Goal: Task Accomplishment & Management: Manage account settings

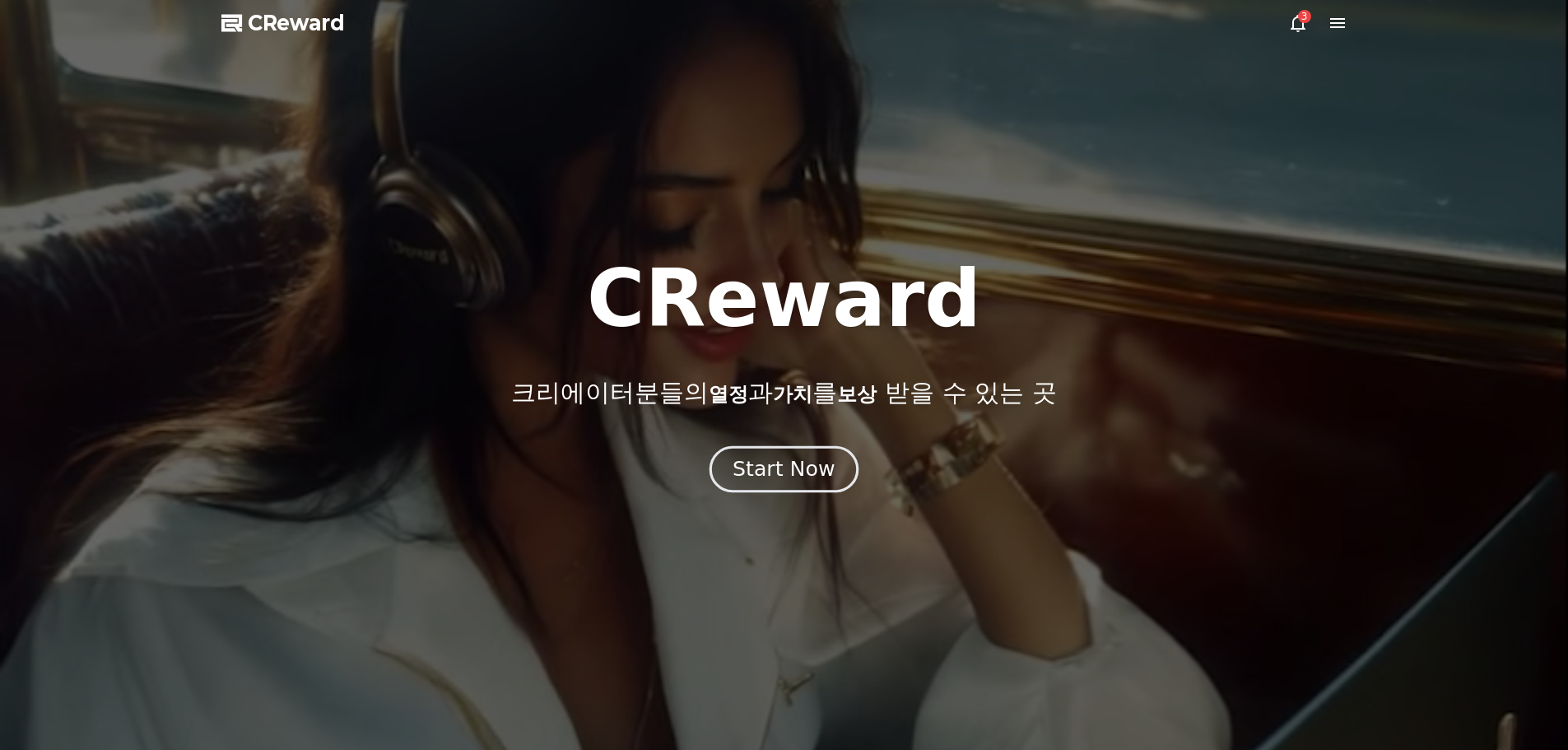
click at [765, 473] on div "Start Now" at bounding box center [784, 468] width 102 height 28
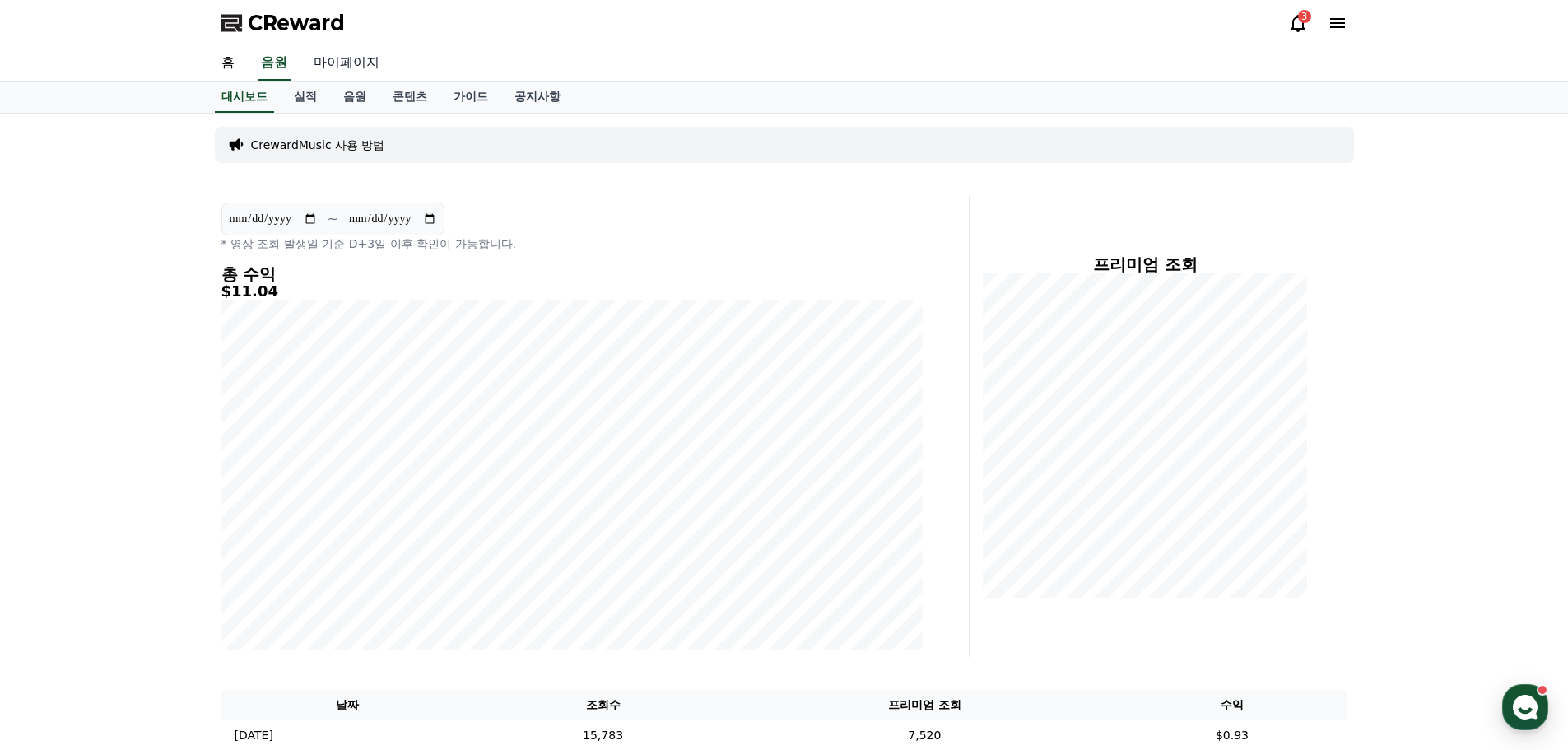
click at [337, 60] on link "마이페이지" at bounding box center [346, 63] width 92 height 35
select select "**********"
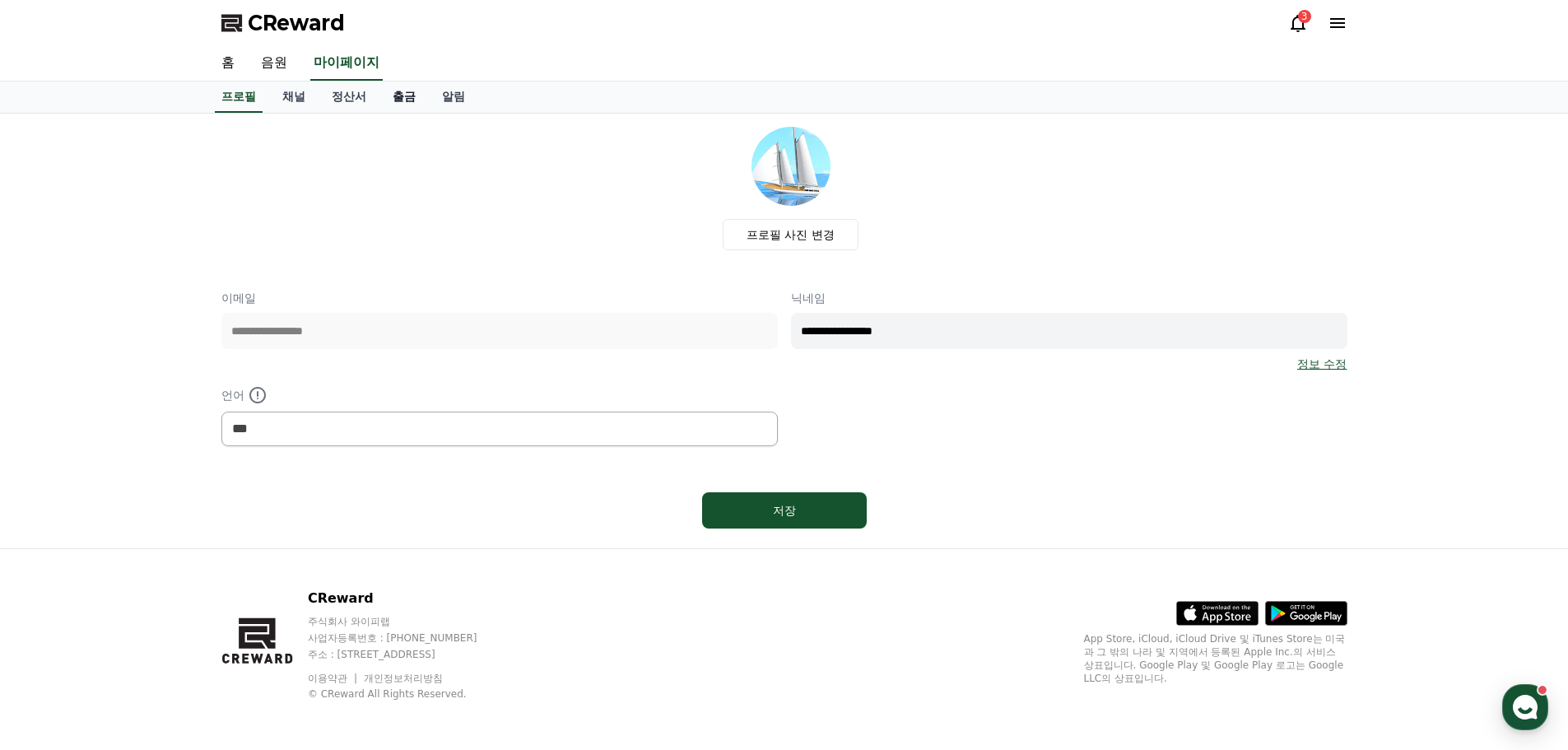
click at [413, 101] on link "출금" at bounding box center [404, 98] width 50 height 31
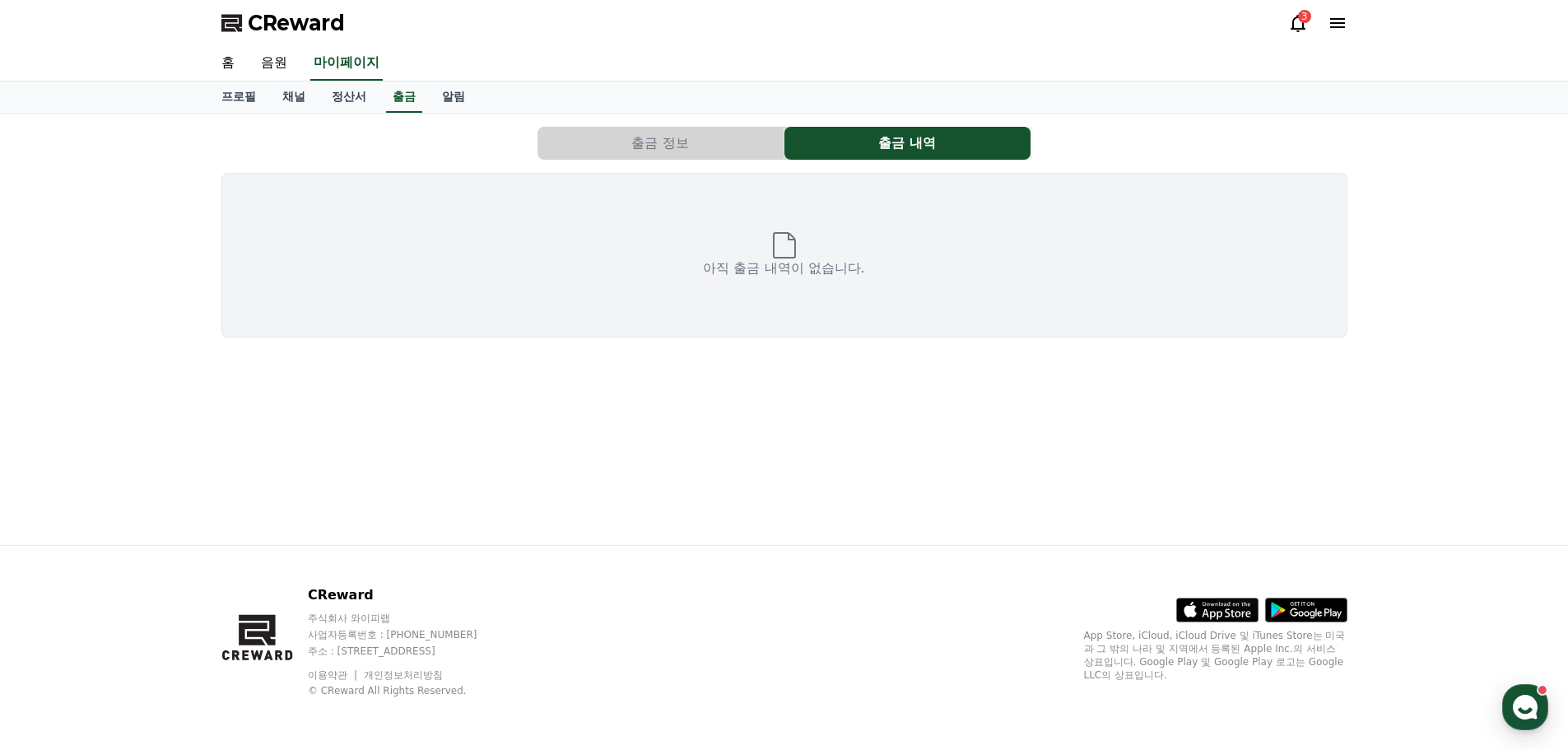
click at [610, 137] on button "출금 정보" at bounding box center [660, 144] width 246 height 33
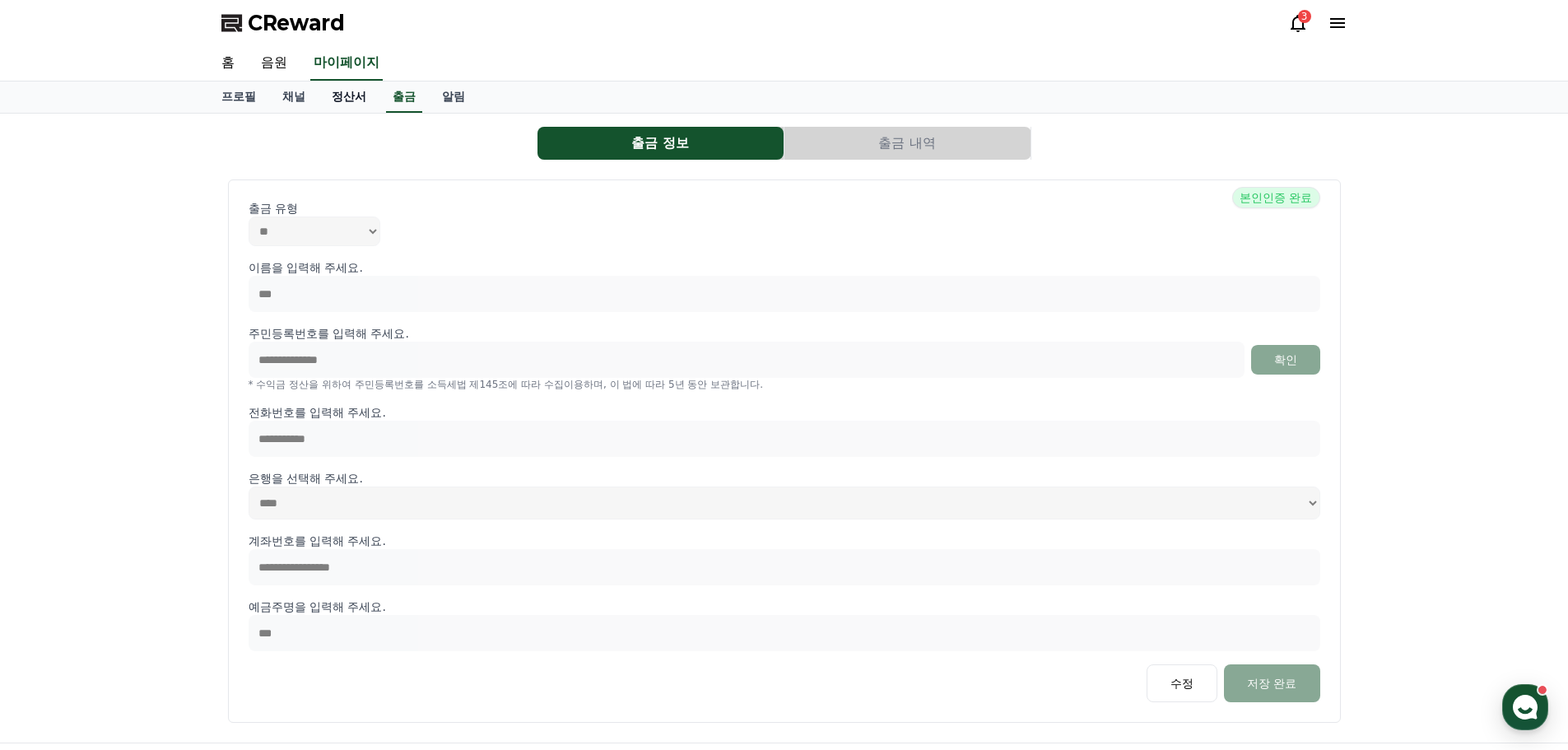
click at [343, 97] on link "정산서" at bounding box center [349, 98] width 61 height 31
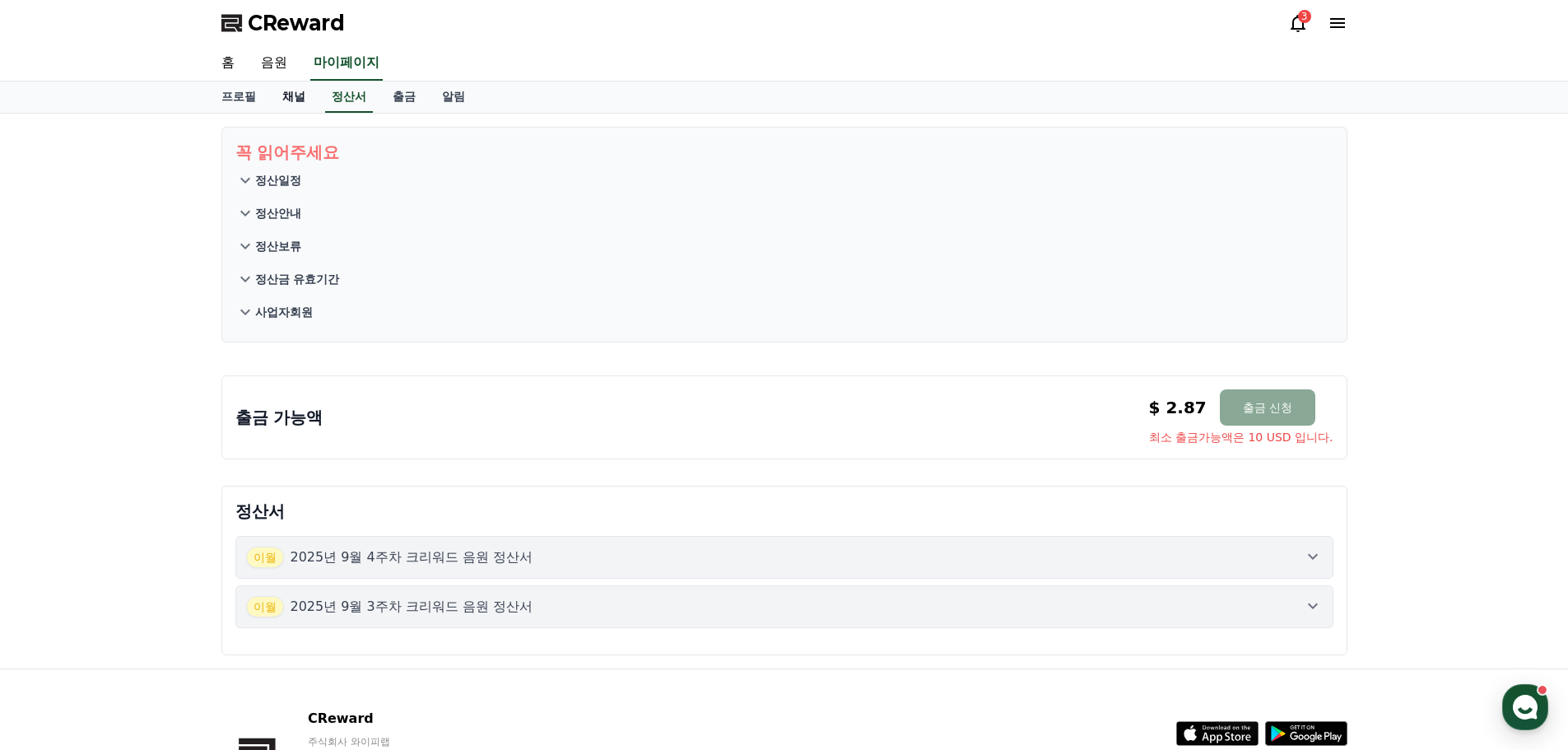
click at [296, 91] on link "채널" at bounding box center [294, 98] width 50 height 31
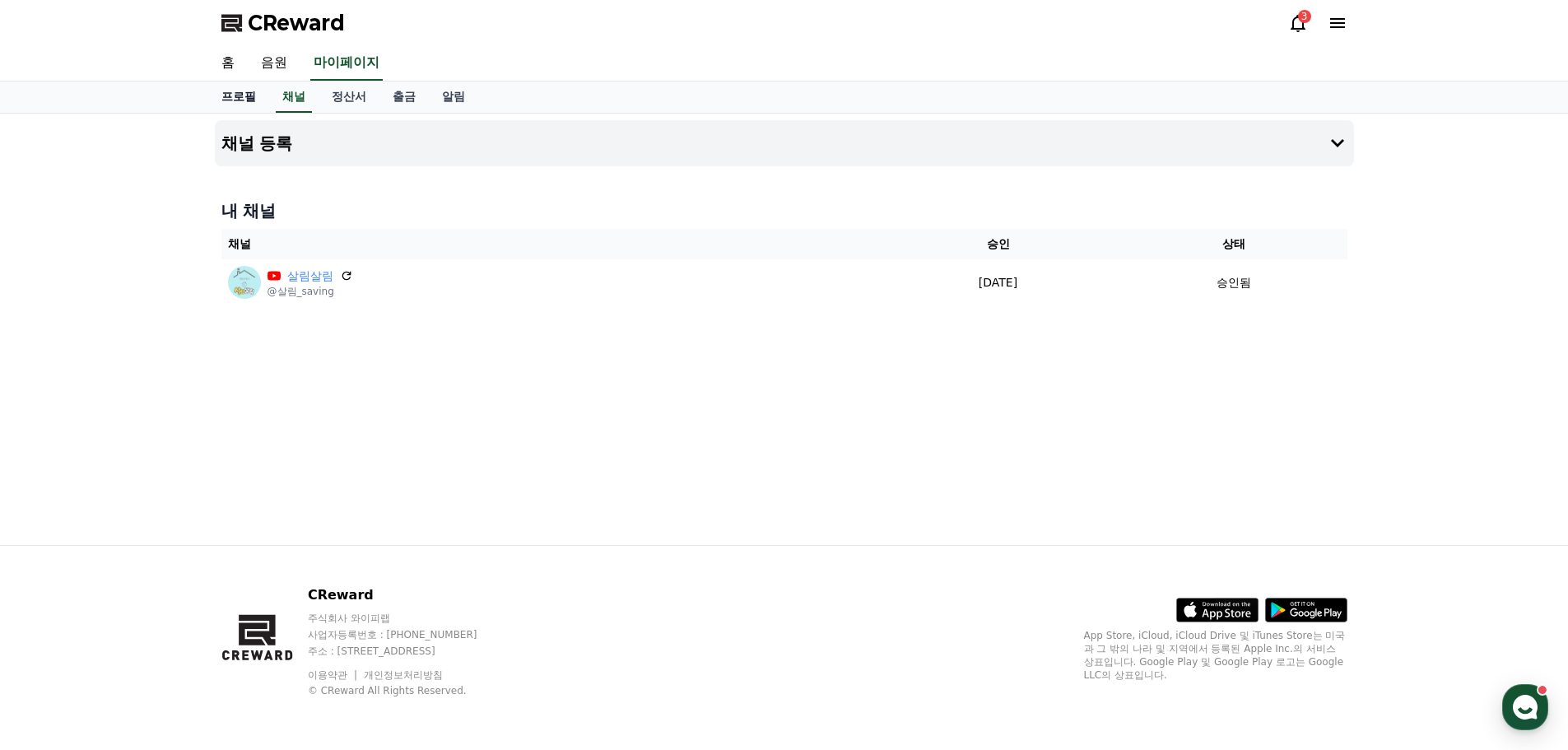
click at [236, 104] on link "프로필" at bounding box center [238, 98] width 61 height 31
select select "**********"
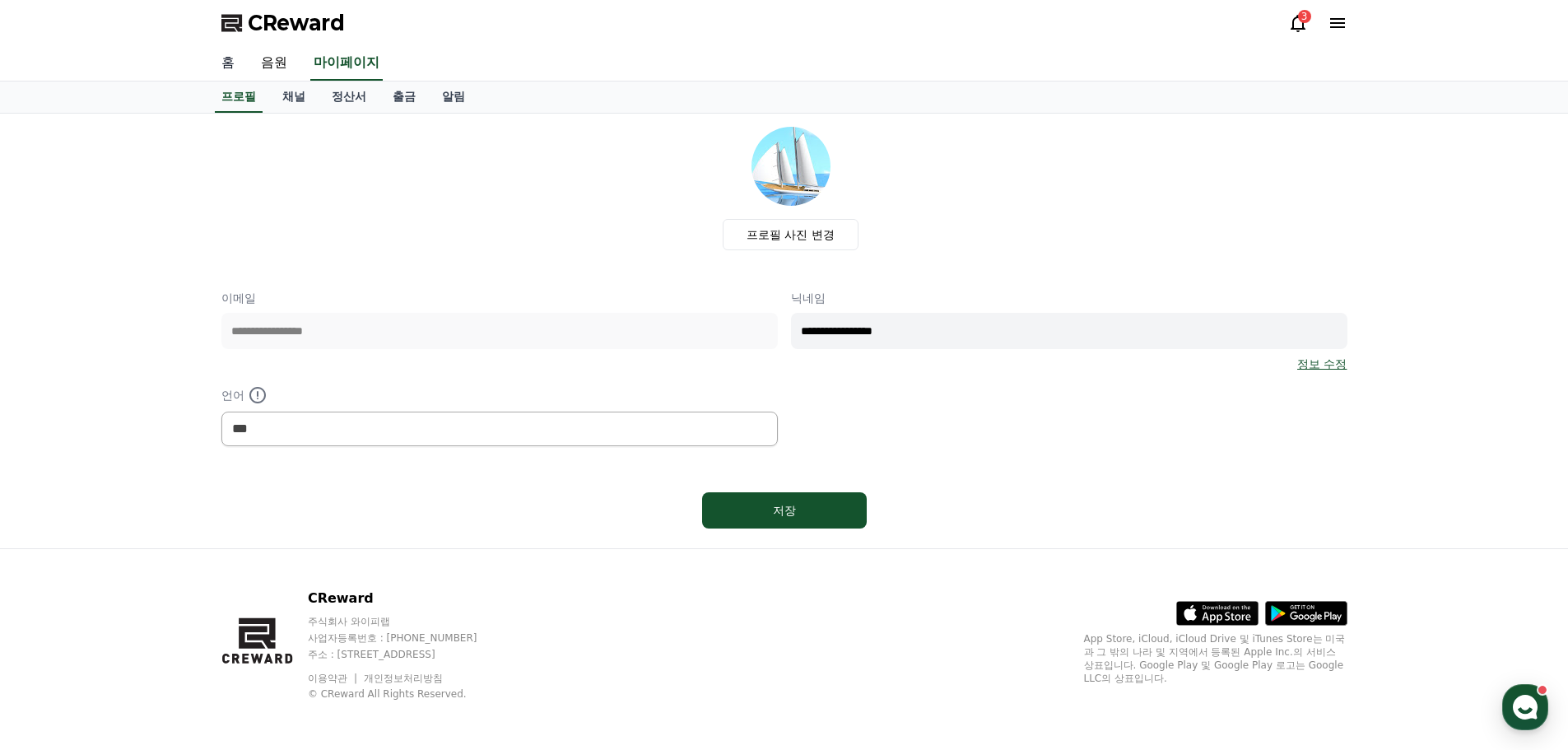
click at [228, 65] on link "홈" at bounding box center [227, 63] width 40 height 35
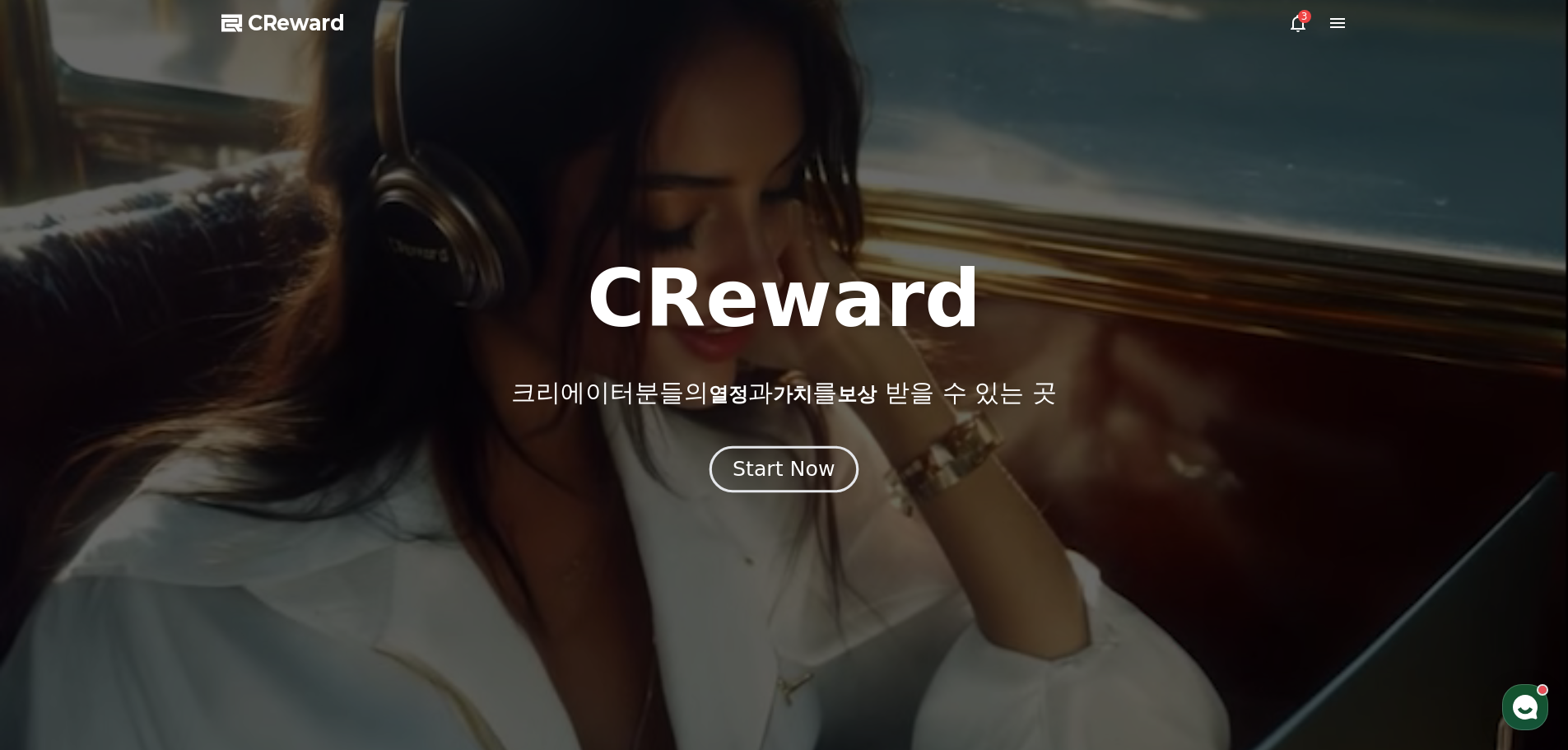
click at [784, 466] on div "Start Now" at bounding box center [784, 468] width 102 height 28
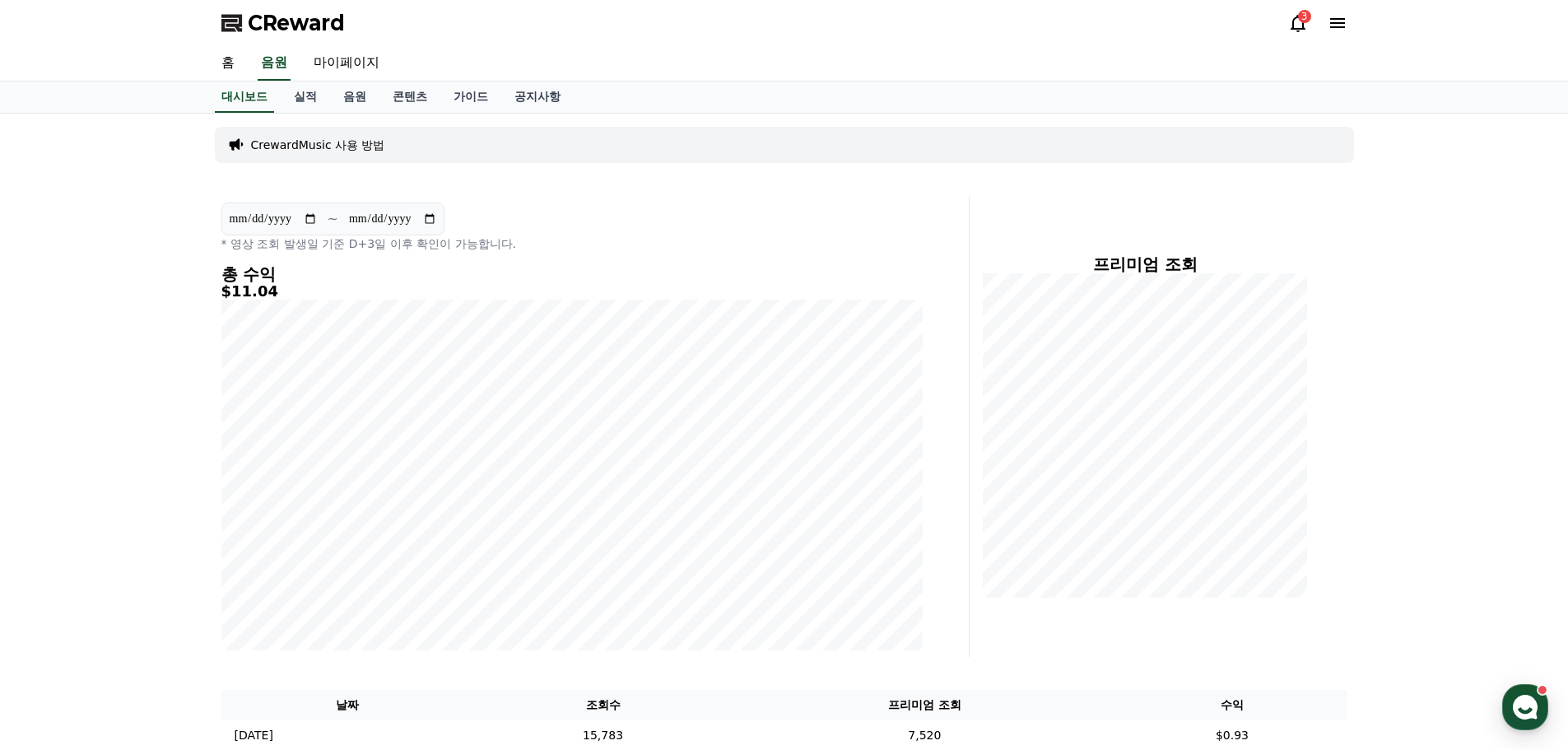
click at [1299, 26] on icon at bounding box center [1297, 22] width 19 height 19
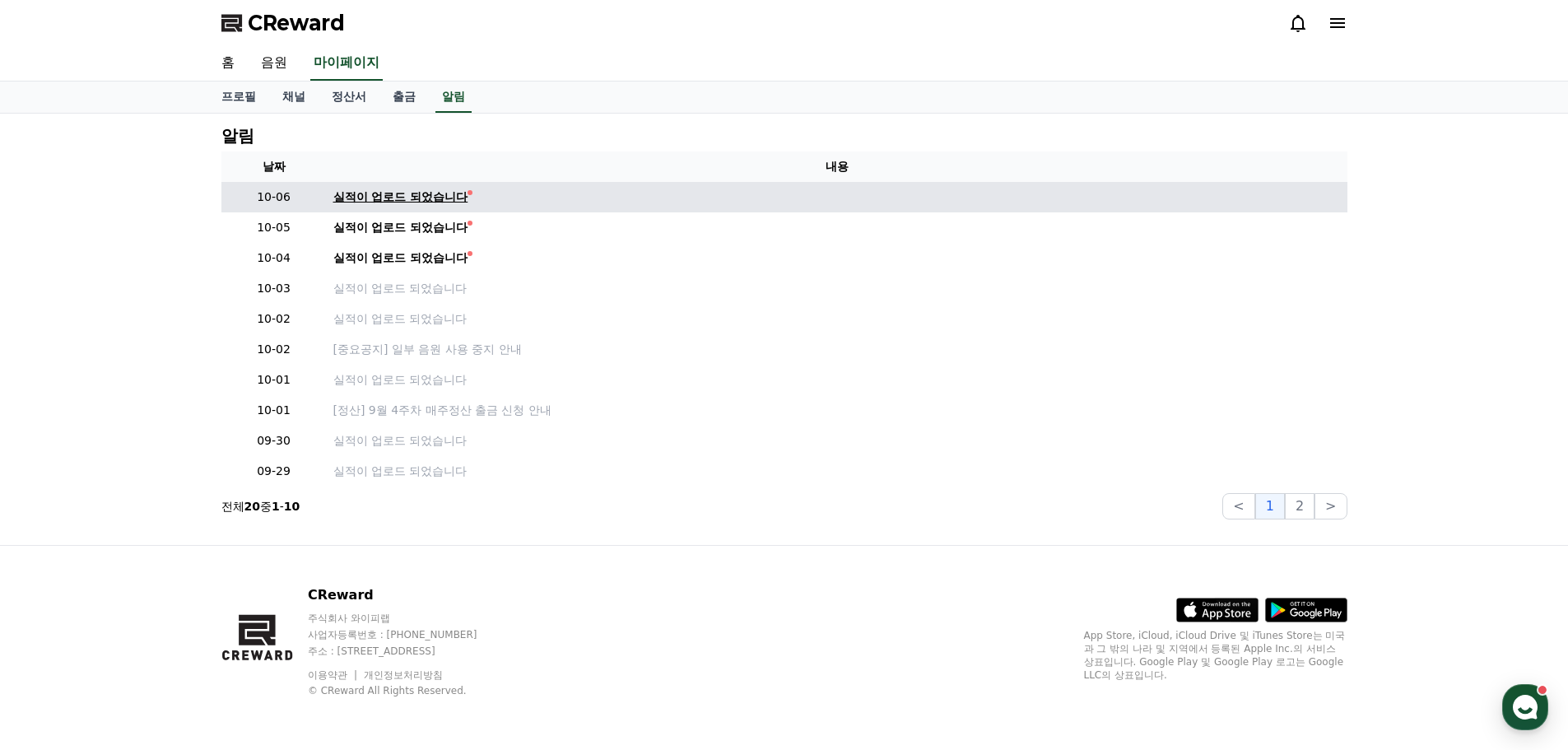
click at [377, 201] on div "실적이 업로드 되었습니다" at bounding box center [401, 197] width 135 height 17
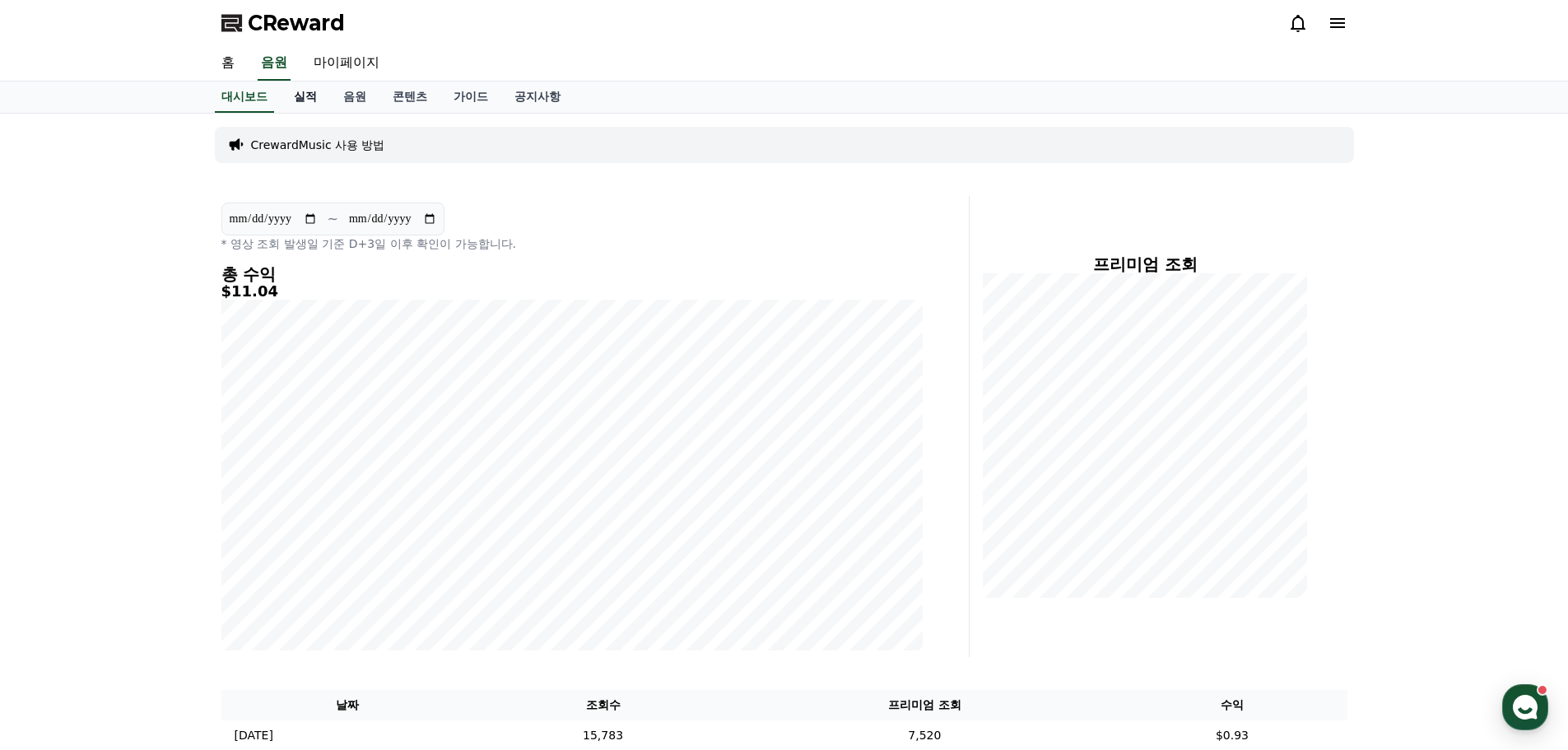
click at [308, 93] on link "실적" at bounding box center [306, 98] width 50 height 31
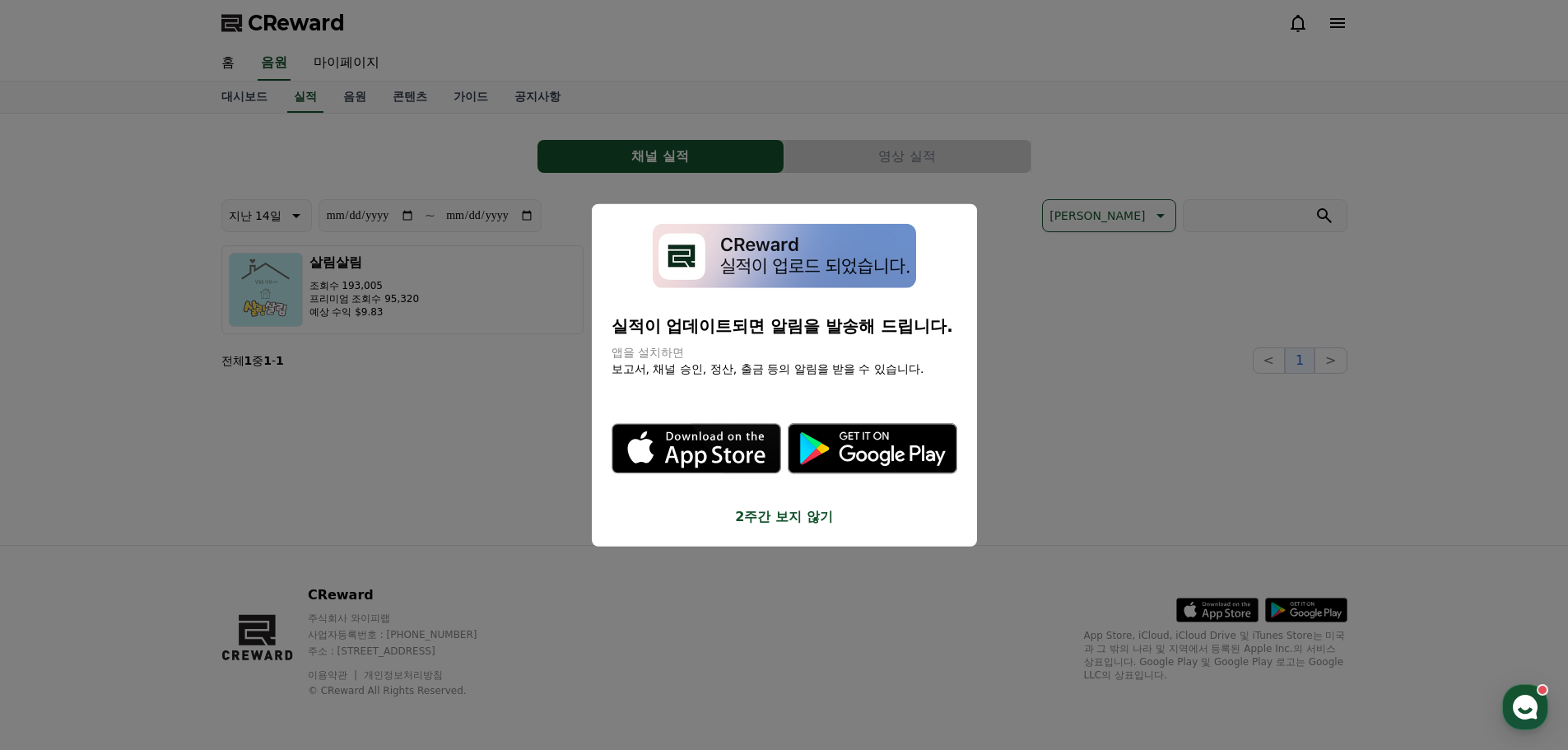
click at [752, 509] on button "2주간 보지 않기" at bounding box center [784, 516] width 346 height 19
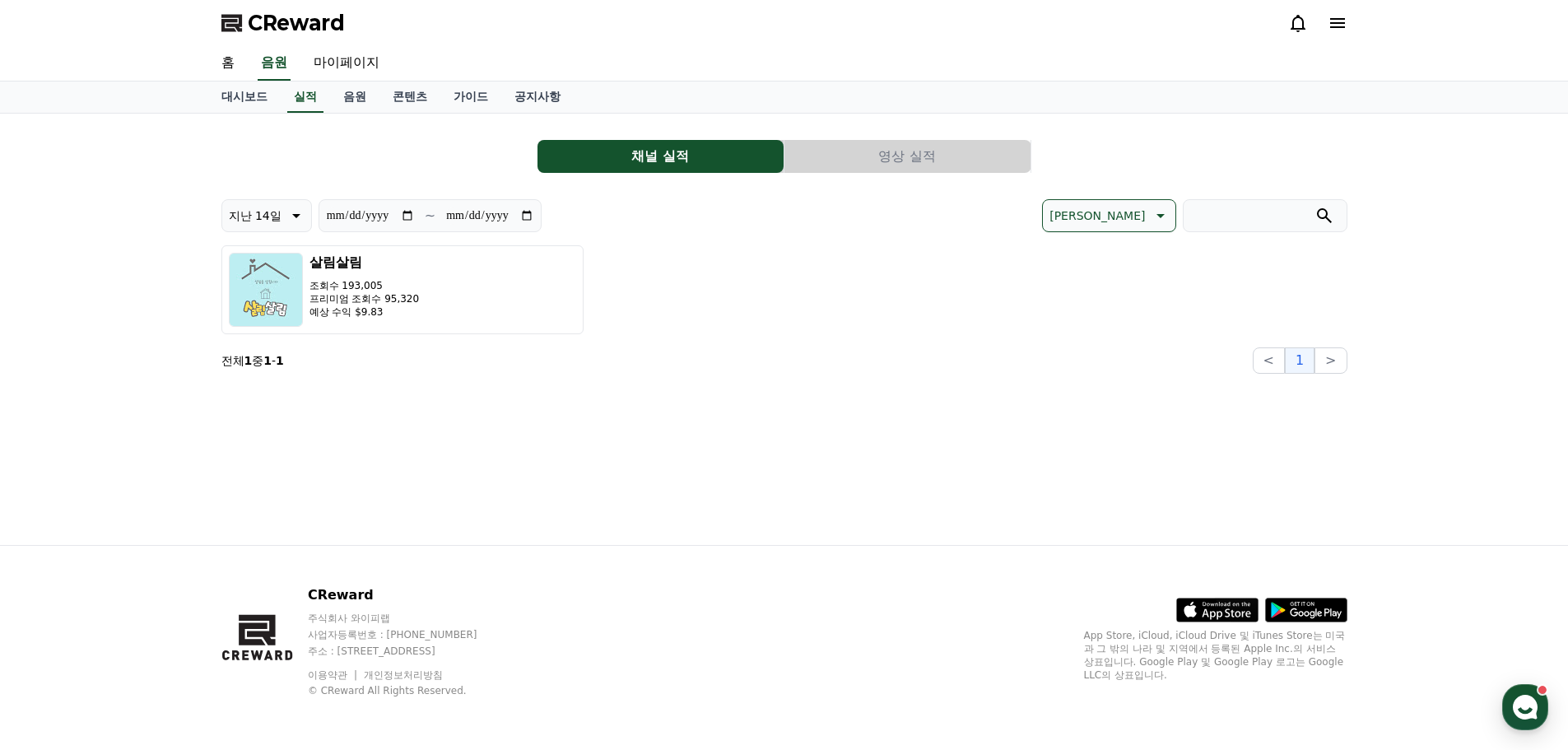
click at [416, 416] on div "**********" at bounding box center [784, 329] width 1153 height 431
click at [346, 104] on link "음원" at bounding box center [355, 98] width 50 height 31
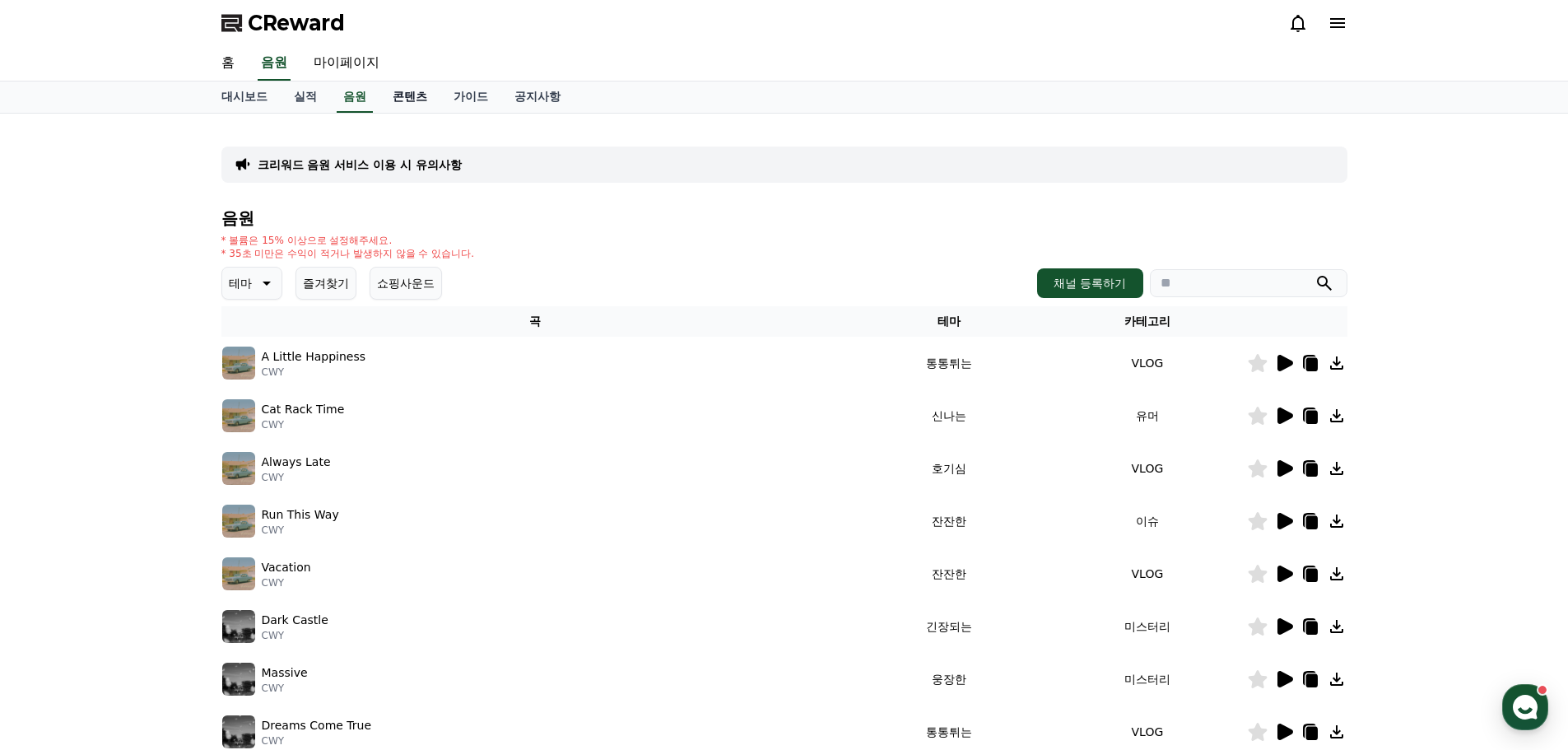
click at [401, 93] on link "콘텐츠" at bounding box center [410, 98] width 61 height 31
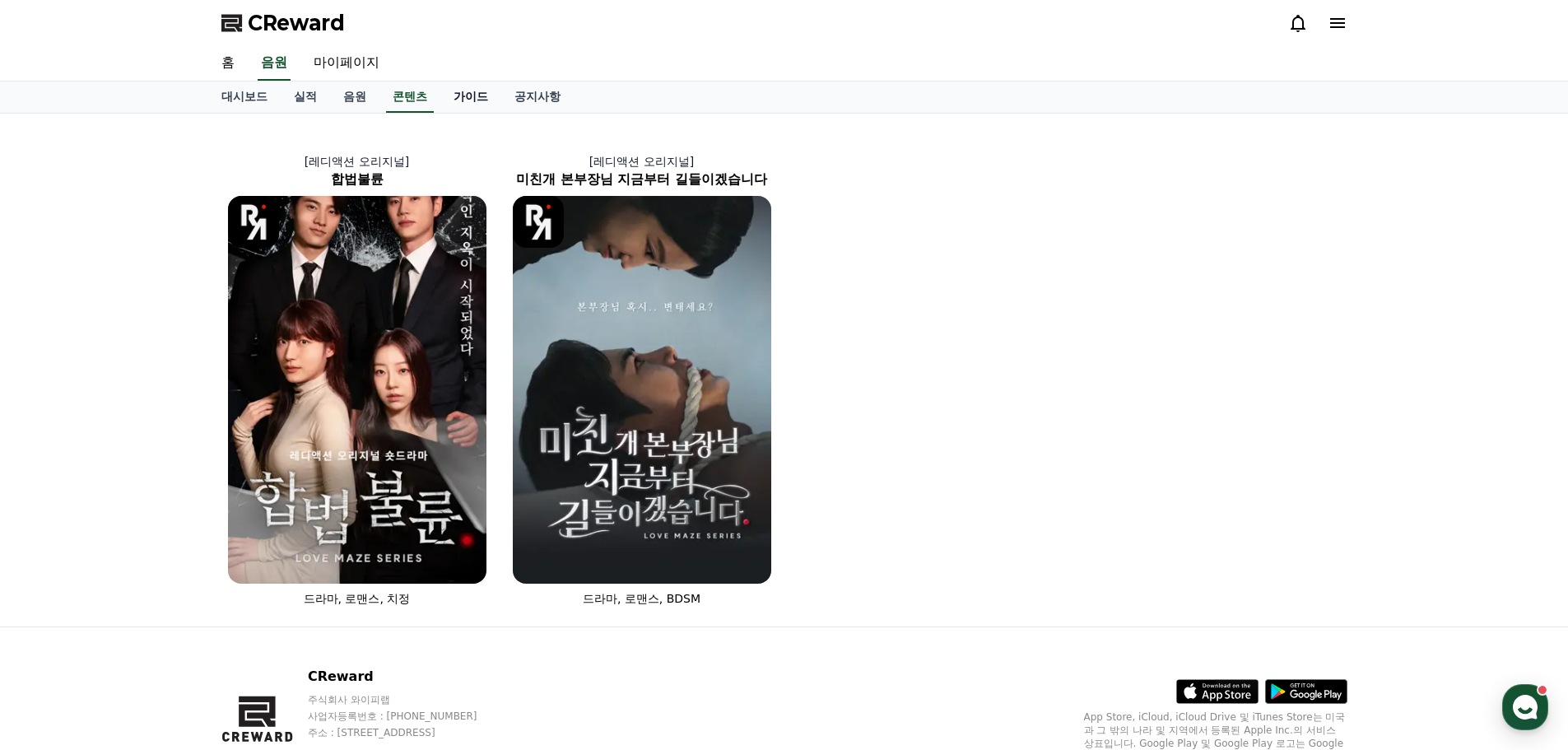
click at [447, 99] on link "가이드" at bounding box center [470, 98] width 61 height 31
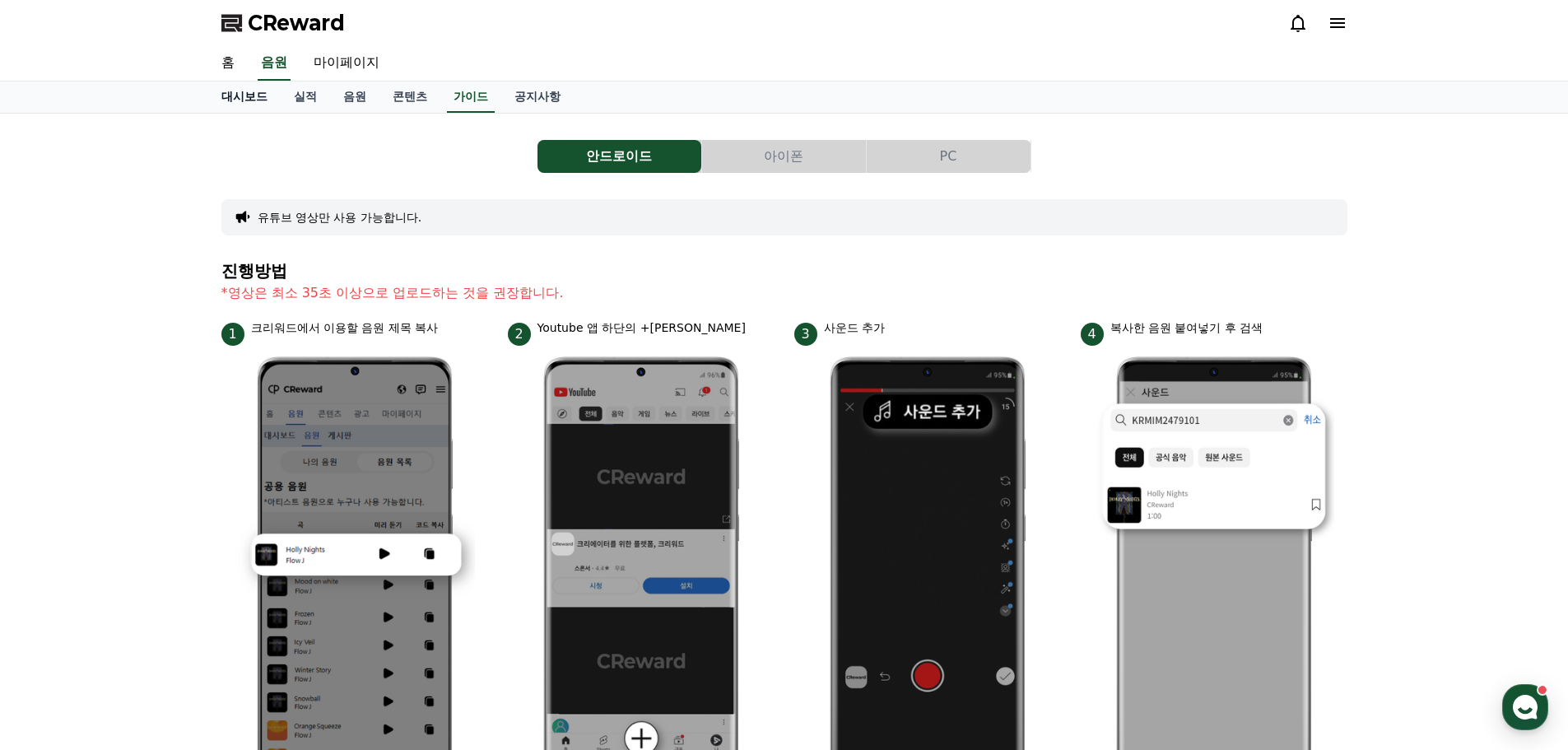
click at [237, 96] on link "대시보드" at bounding box center [244, 98] width 73 height 31
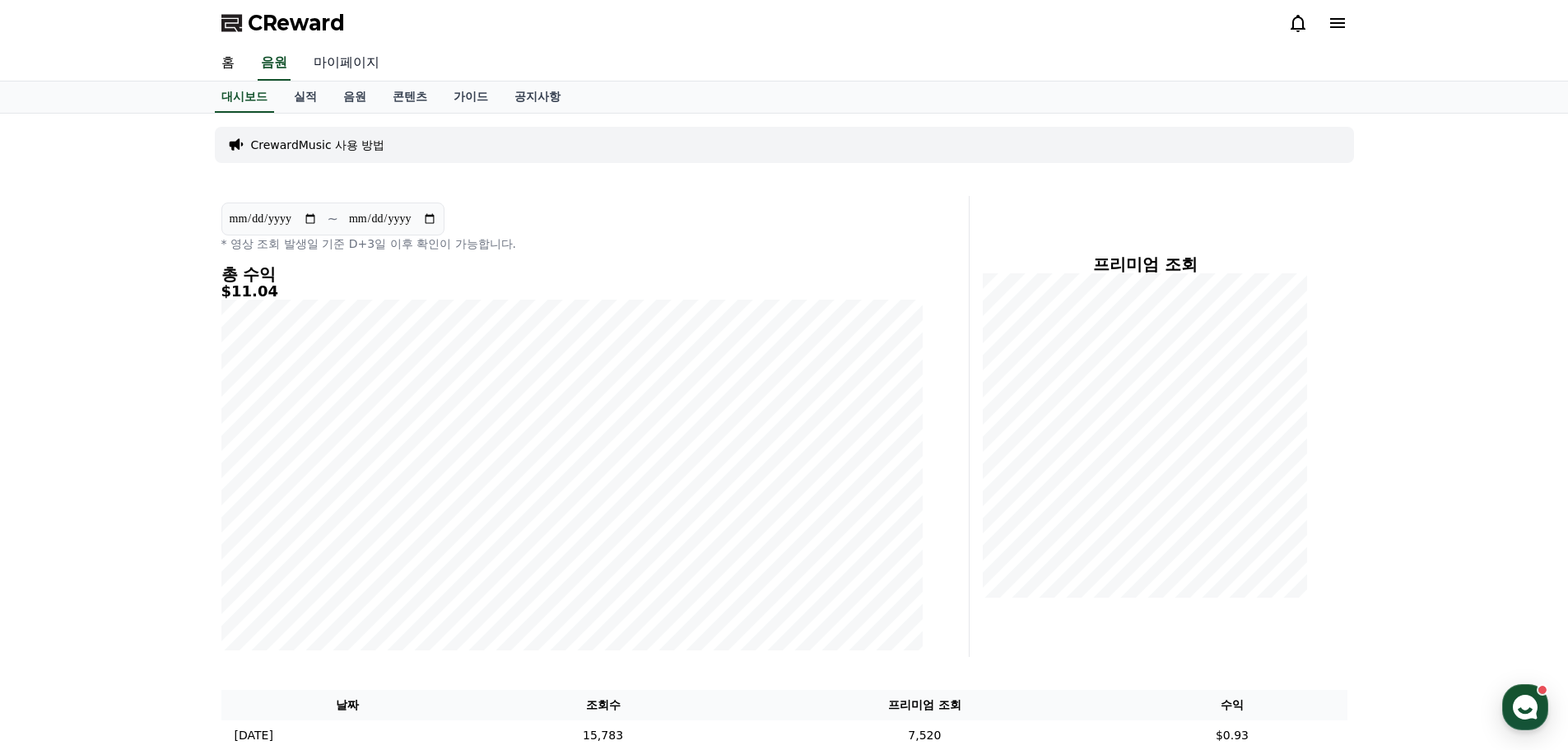
click at [326, 56] on link "마이페이지" at bounding box center [346, 63] width 92 height 35
select select "**********"
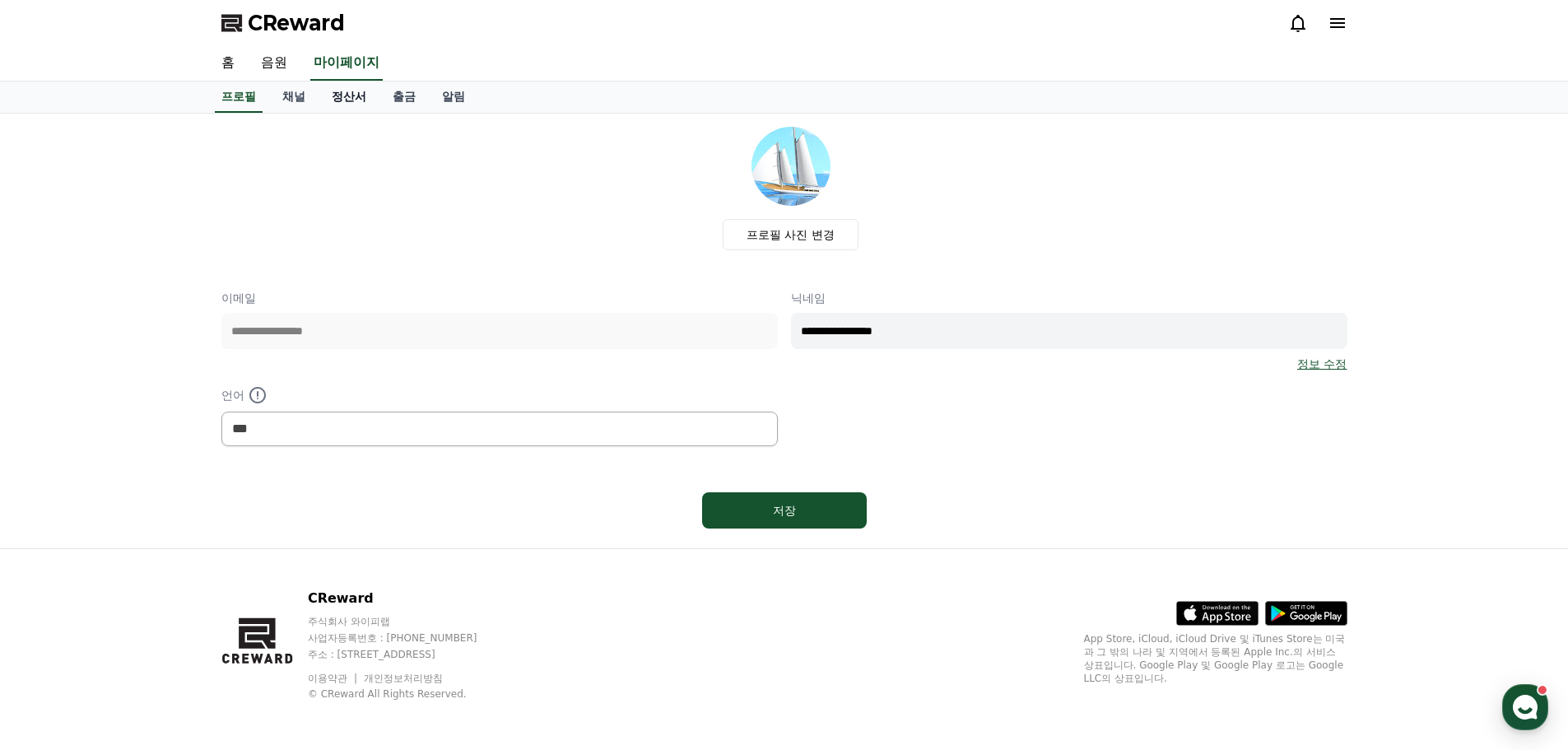
click at [354, 89] on link "정산서" at bounding box center [349, 98] width 61 height 31
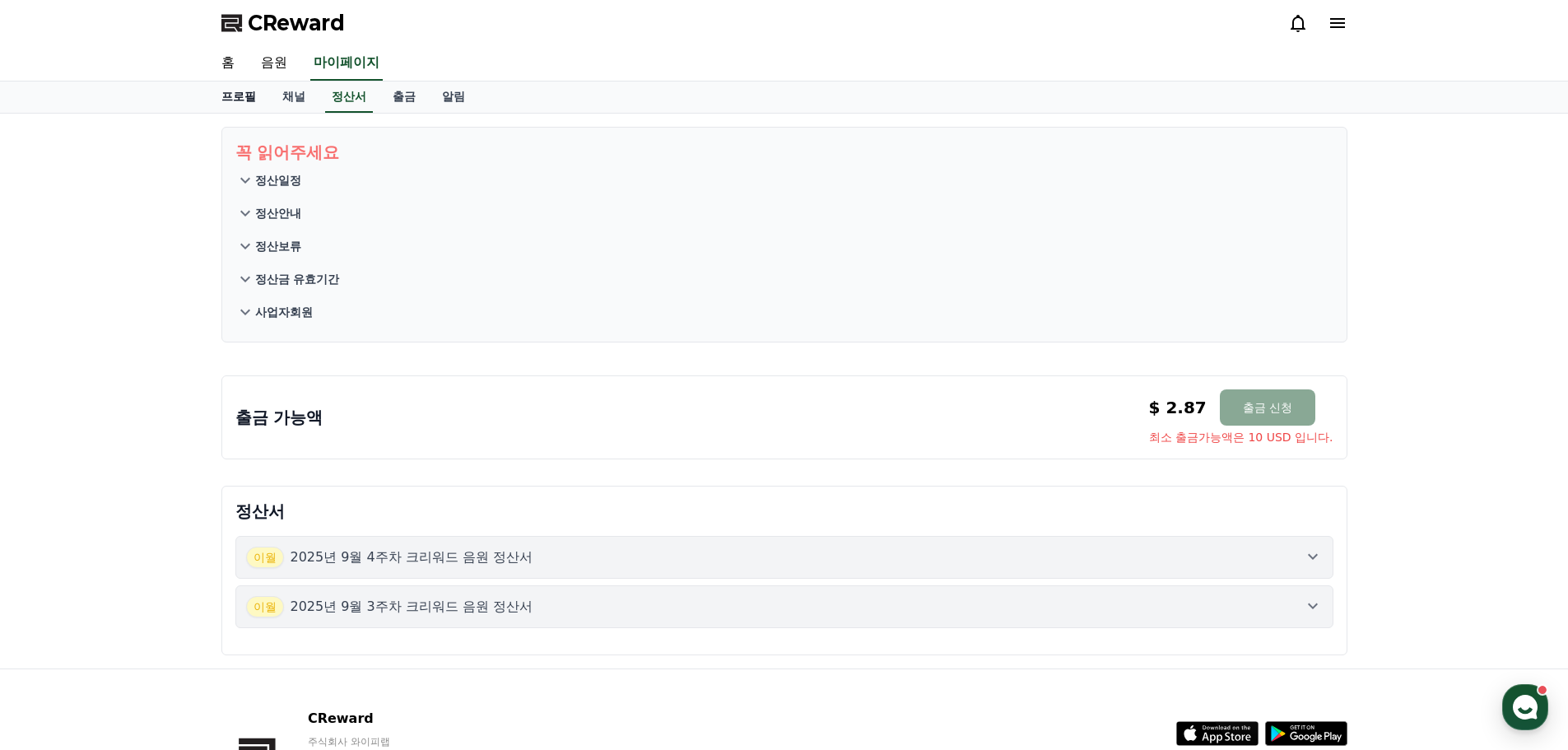
click at [234, 99] on link "프로필" at bounding box center [238, 98] width 61 height 31
select select "**********"
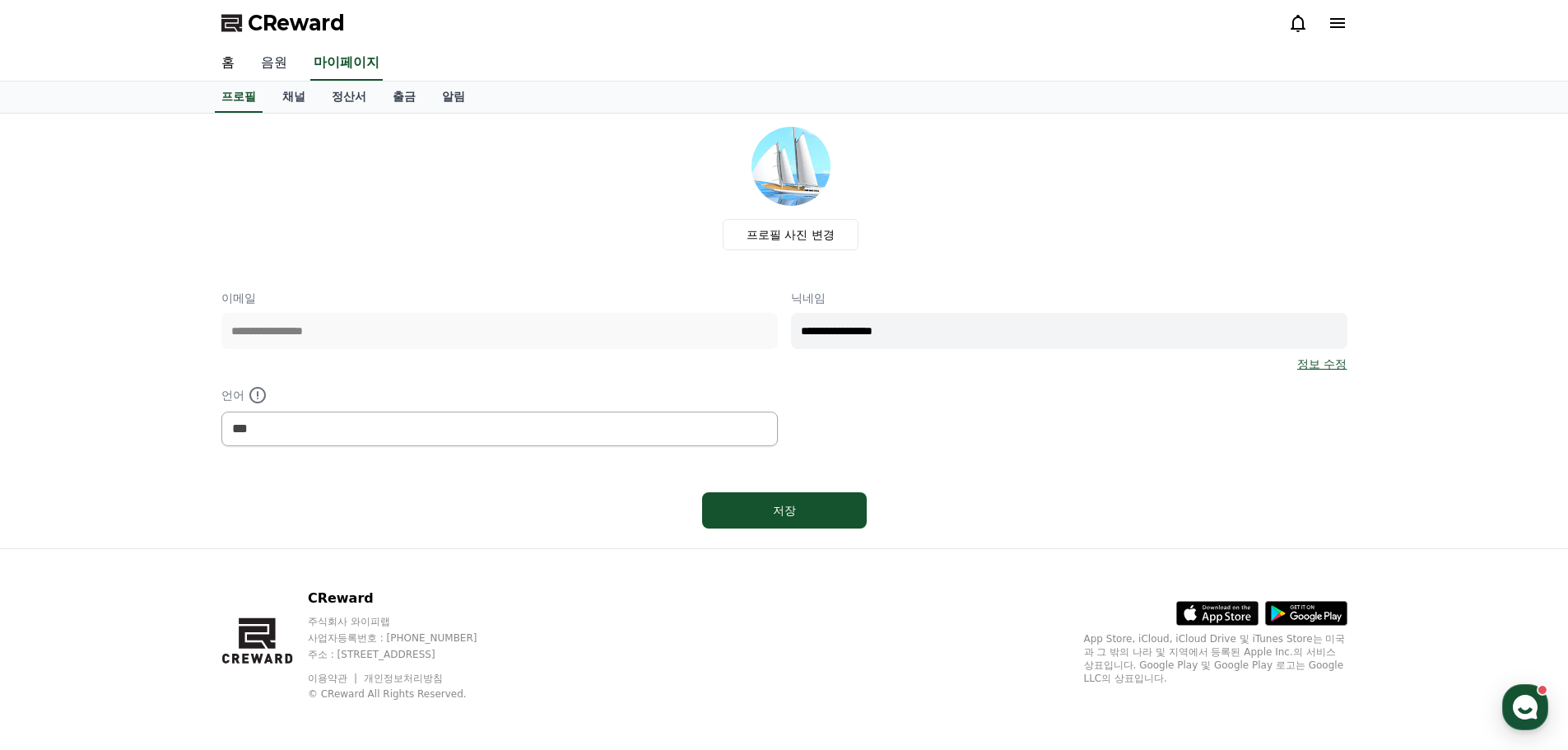
click at [271, 68] on link "음원" at bounding box center [273, 63] width 52 height 35
